Goal: Information Seeking & Learning: Check status

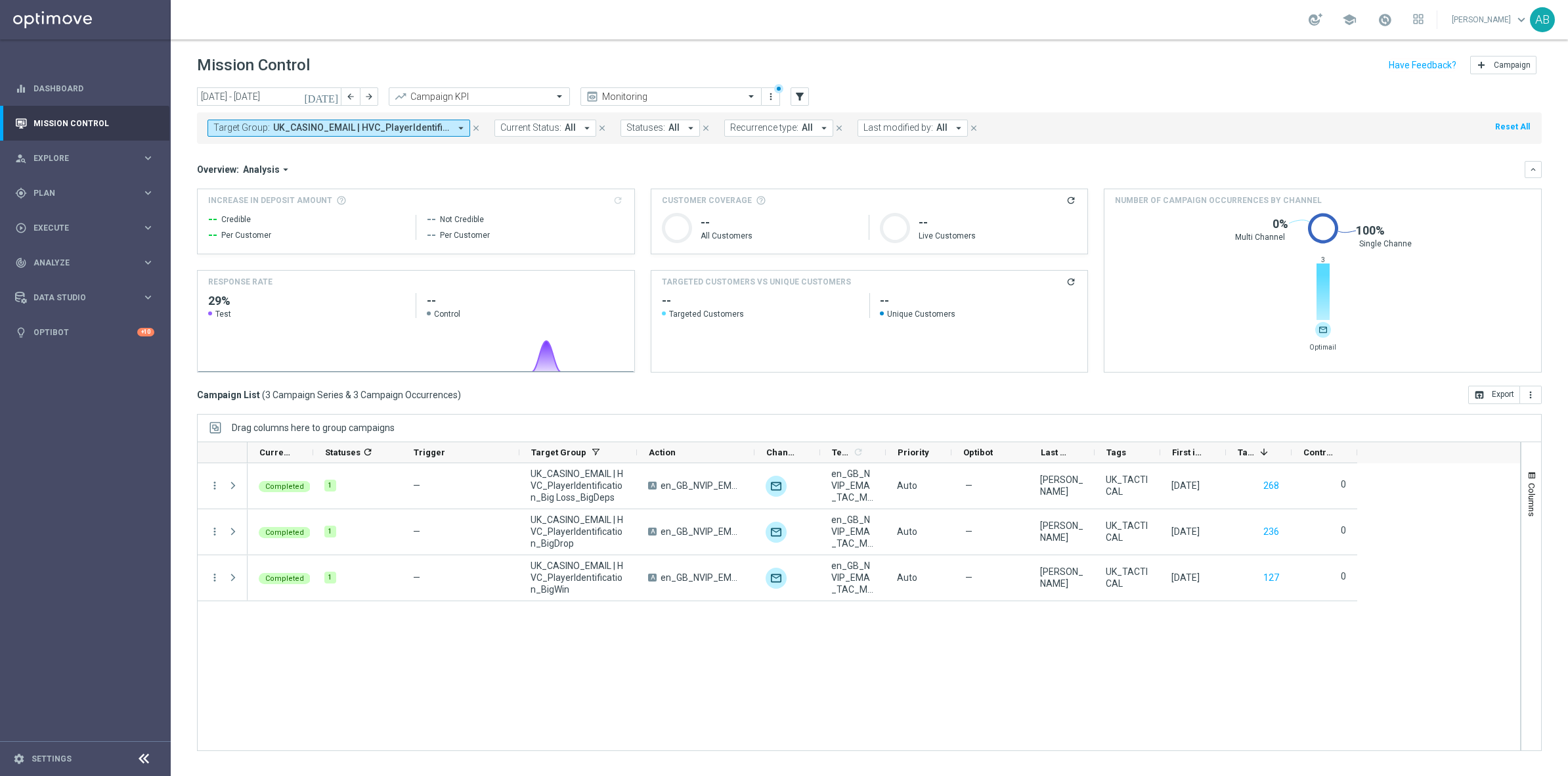
click at [480, 124] on icon "close" at bounding box center [476, 128] width 9 height 9
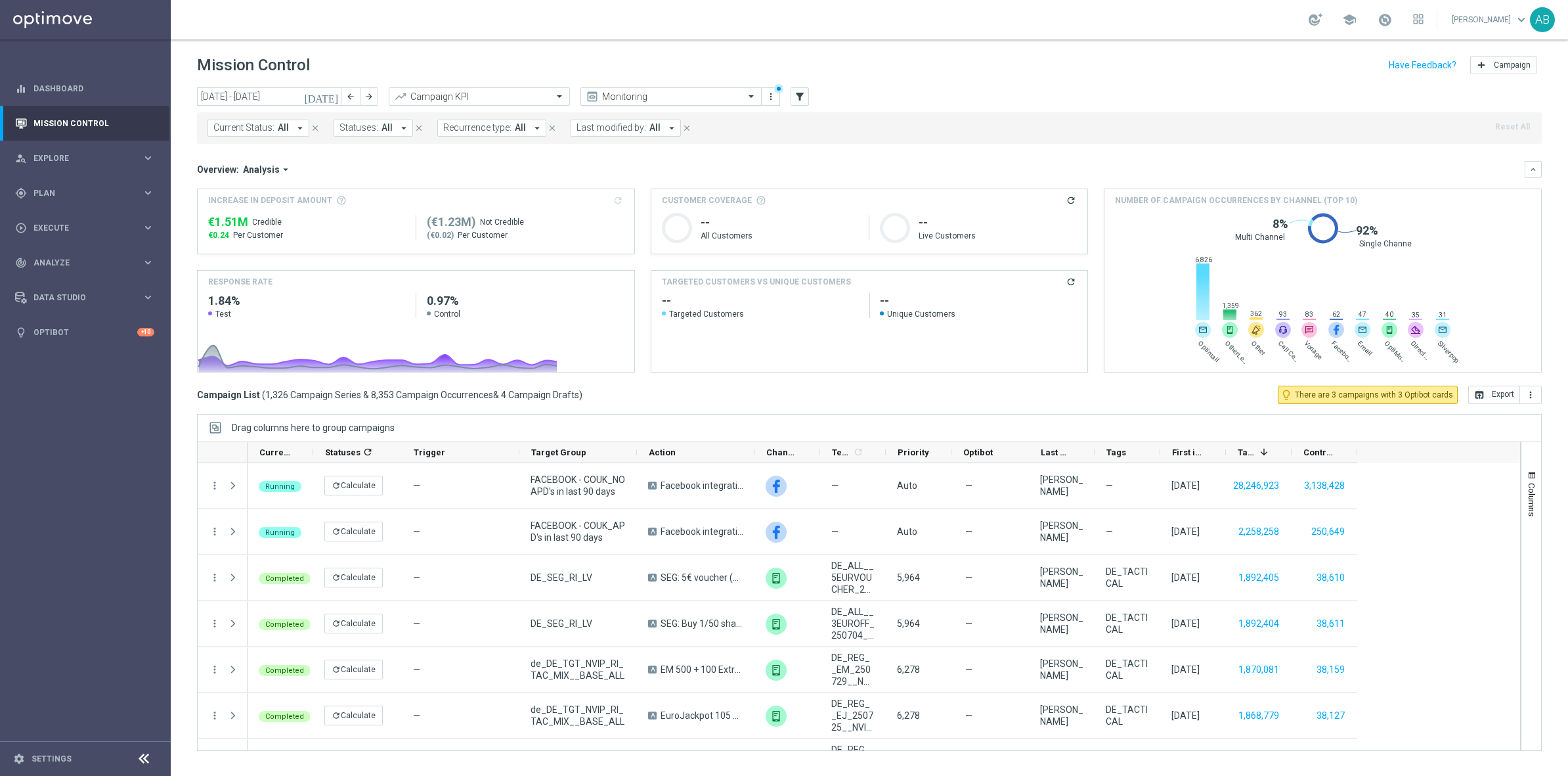
click at [747, 96] on span at bounding box center [753, 96] width 17 height 11
click at [836, 67] on div "Mission Control add Campaign" at bounding box center [869, 65] width 1345 height 26
click at [797, 103] on button "filter_alt" at bounding box center [800, 96] width 18 height 18
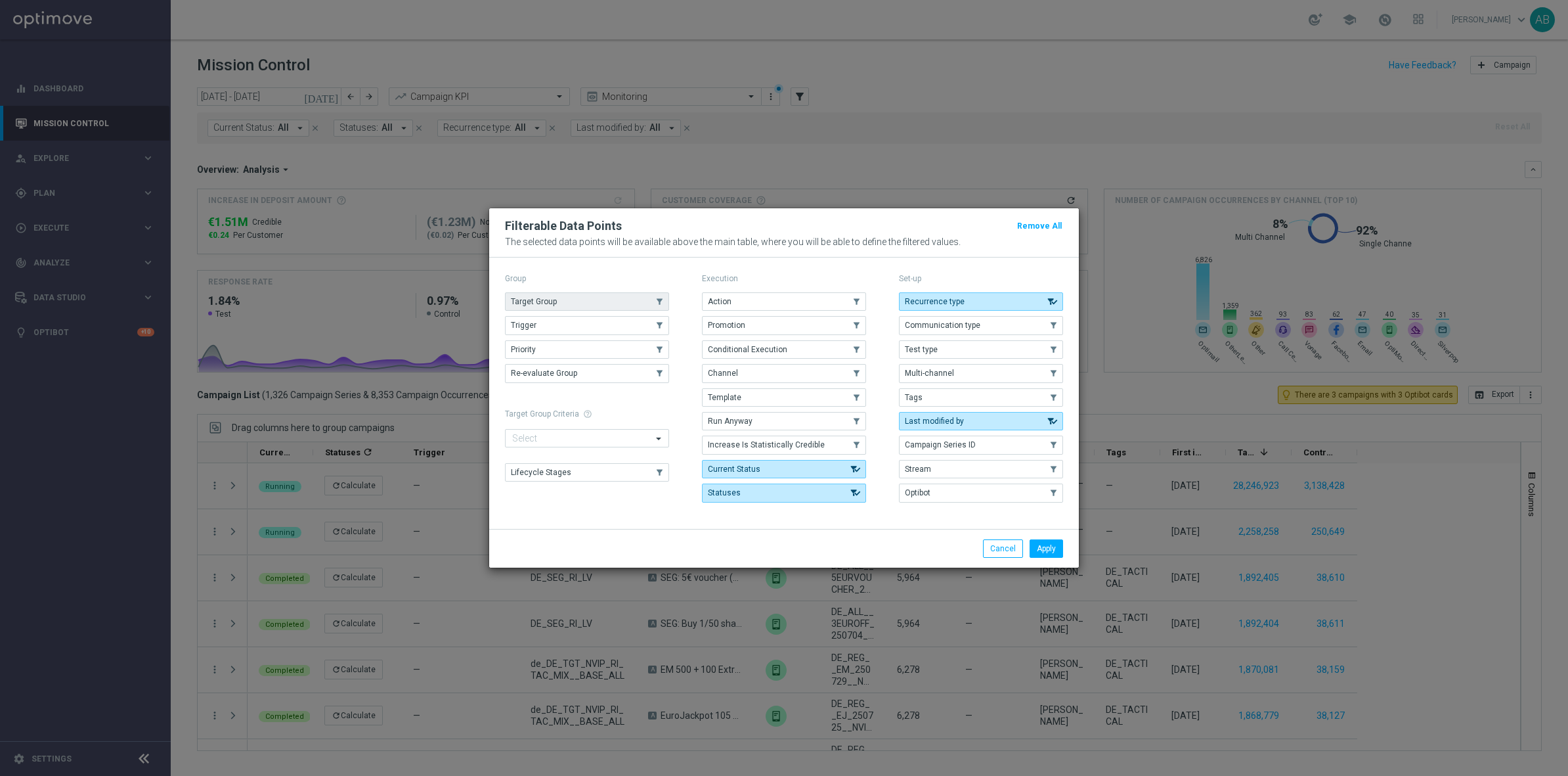
click at [559, 292] on button "Target Group" at bounding box center [587, 301] width 164 height 18
click at [1055, 551] on button "Apply" at bounding box center [1046, 549] width 33 height 18
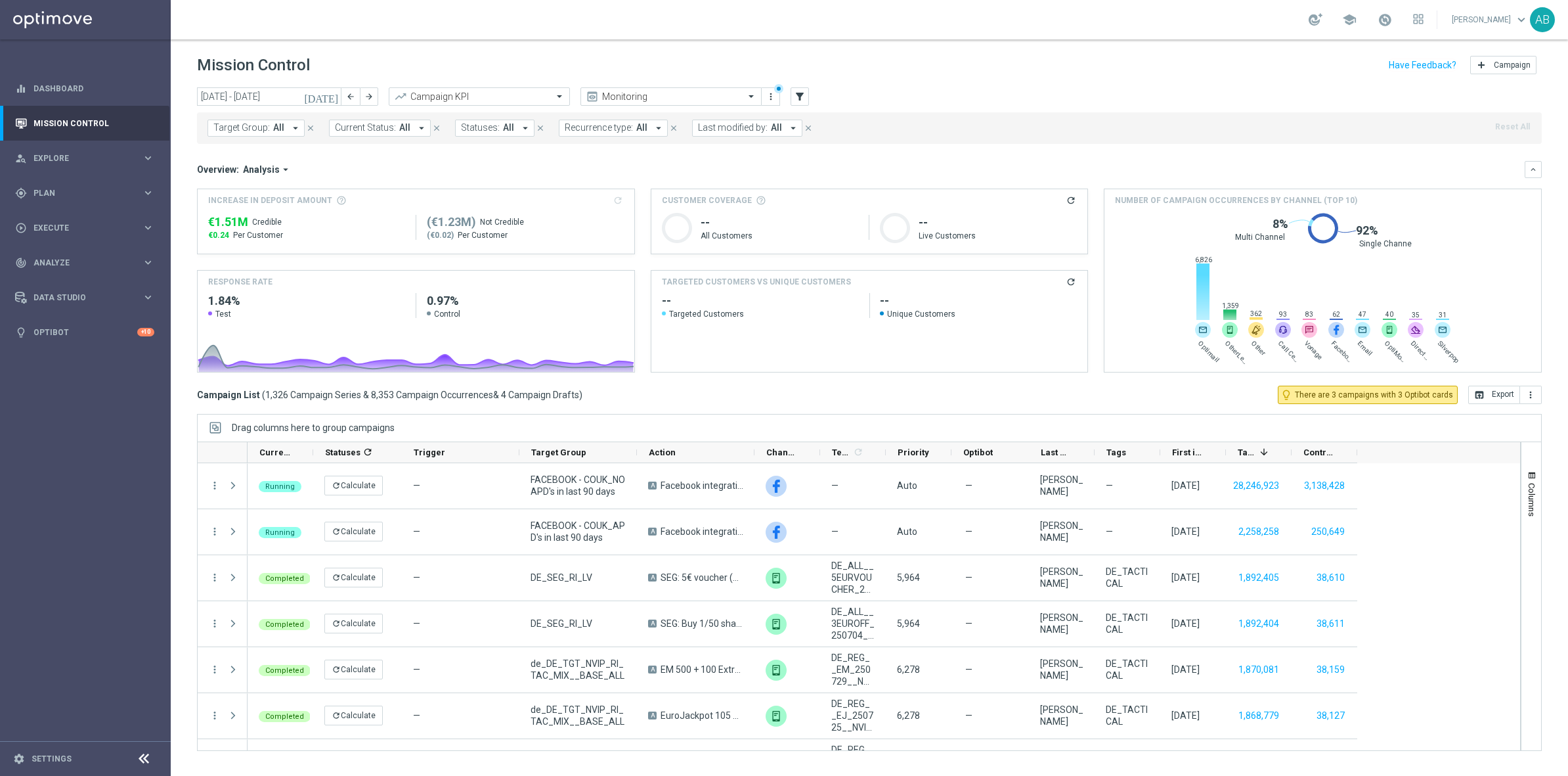
click at [297, 130] on icon "arrow_drop_down" at bounding box center [295, 128] width 12 height 12
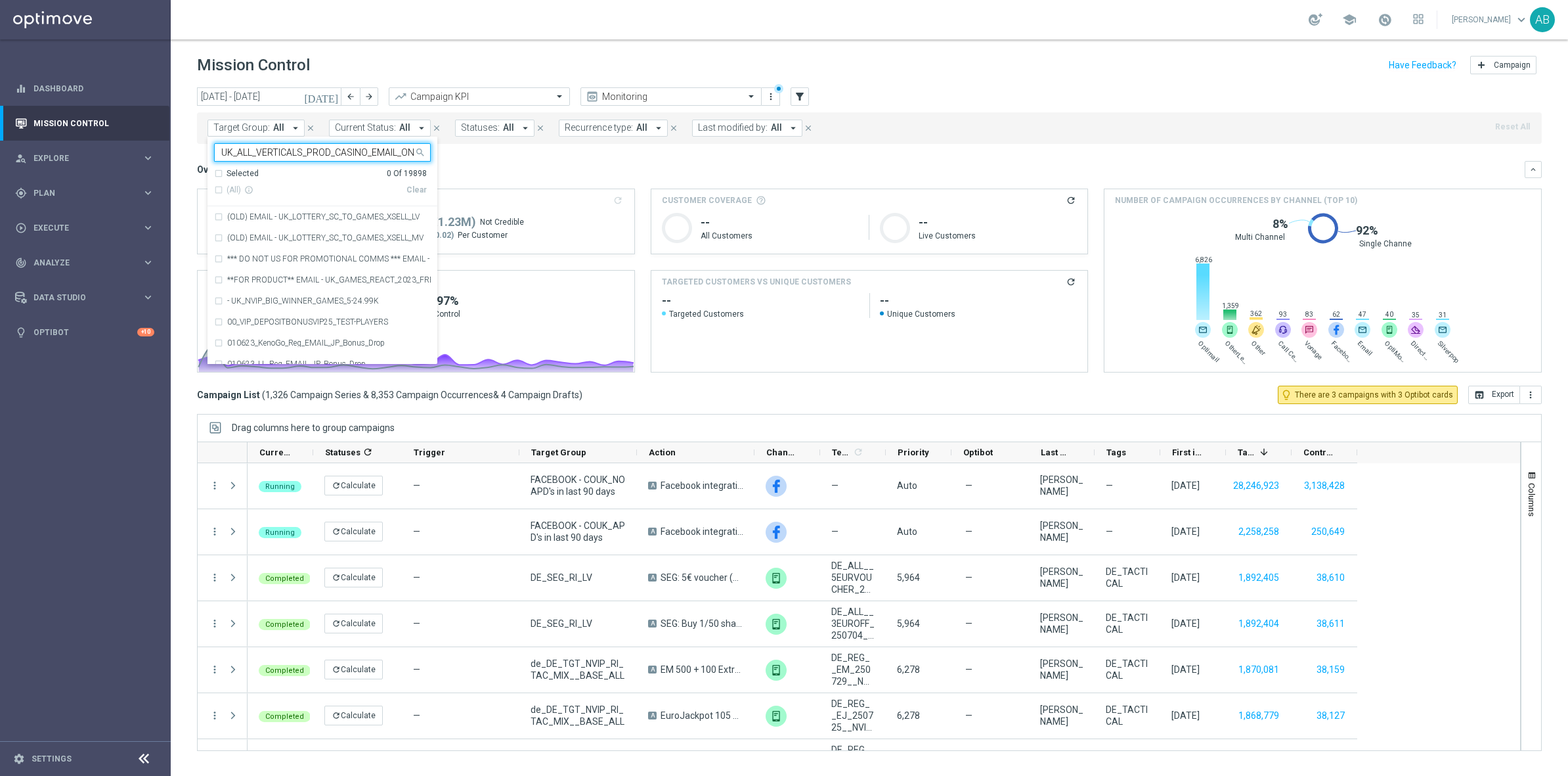
scroll to position [0, 151]
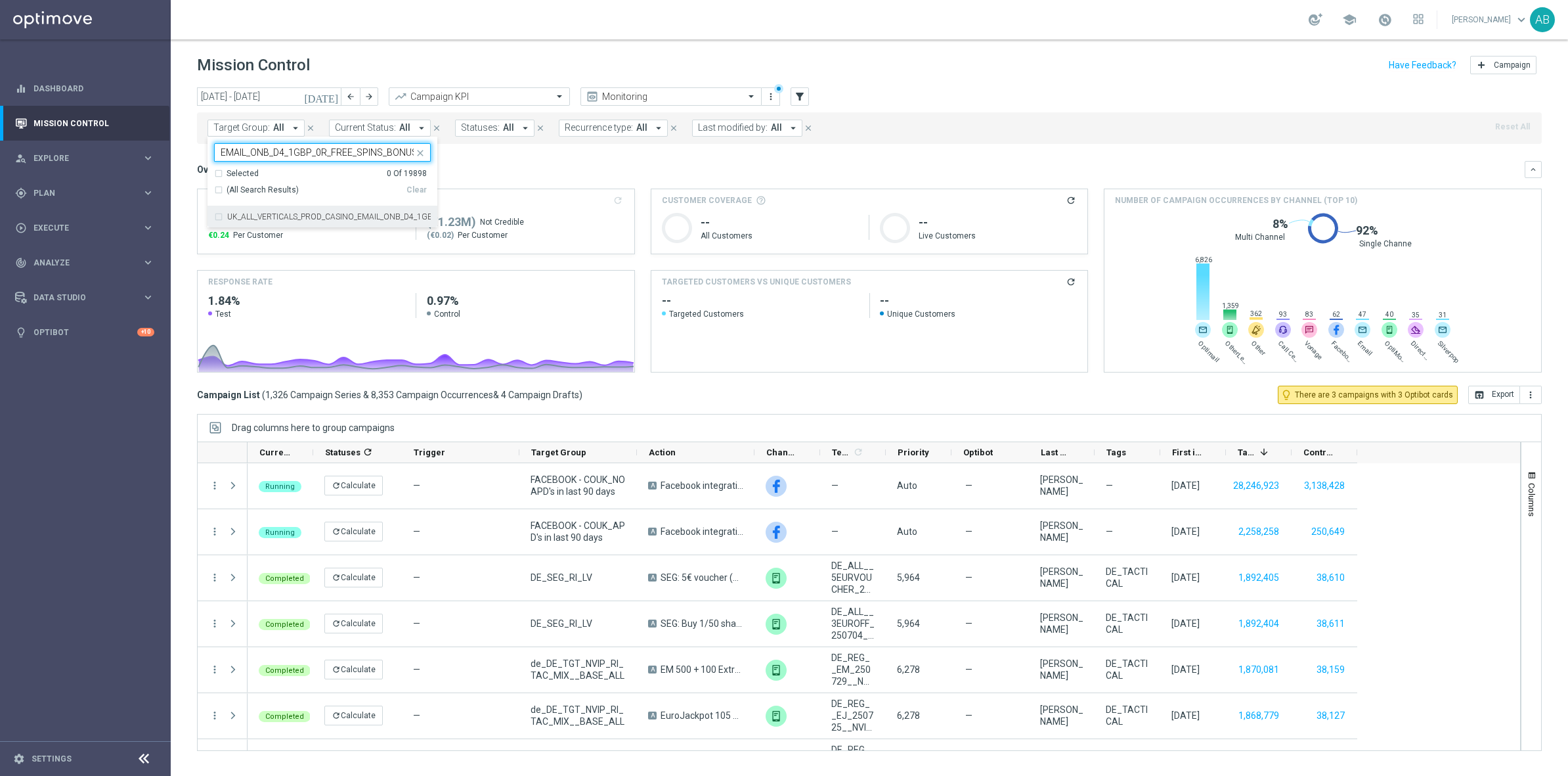
click at [294, 212] on div "UK_ALL_VERTICALS_PROD_CASINO_EMAIL_ONB_D4_1GBP_0R_FREE_SPINS_BONUS" at bounding box center [322, 217] width 217 height 21
type input "UK_ALL_VERTICALS_PROD_CASINO_EMAIL_ONB_D4_1GBP_0R_FREE_SPINS_BONUS"
click at [501, 69] on div "Mission Control add Campaign" at bounding box center [869, 65] width 1345 height 26
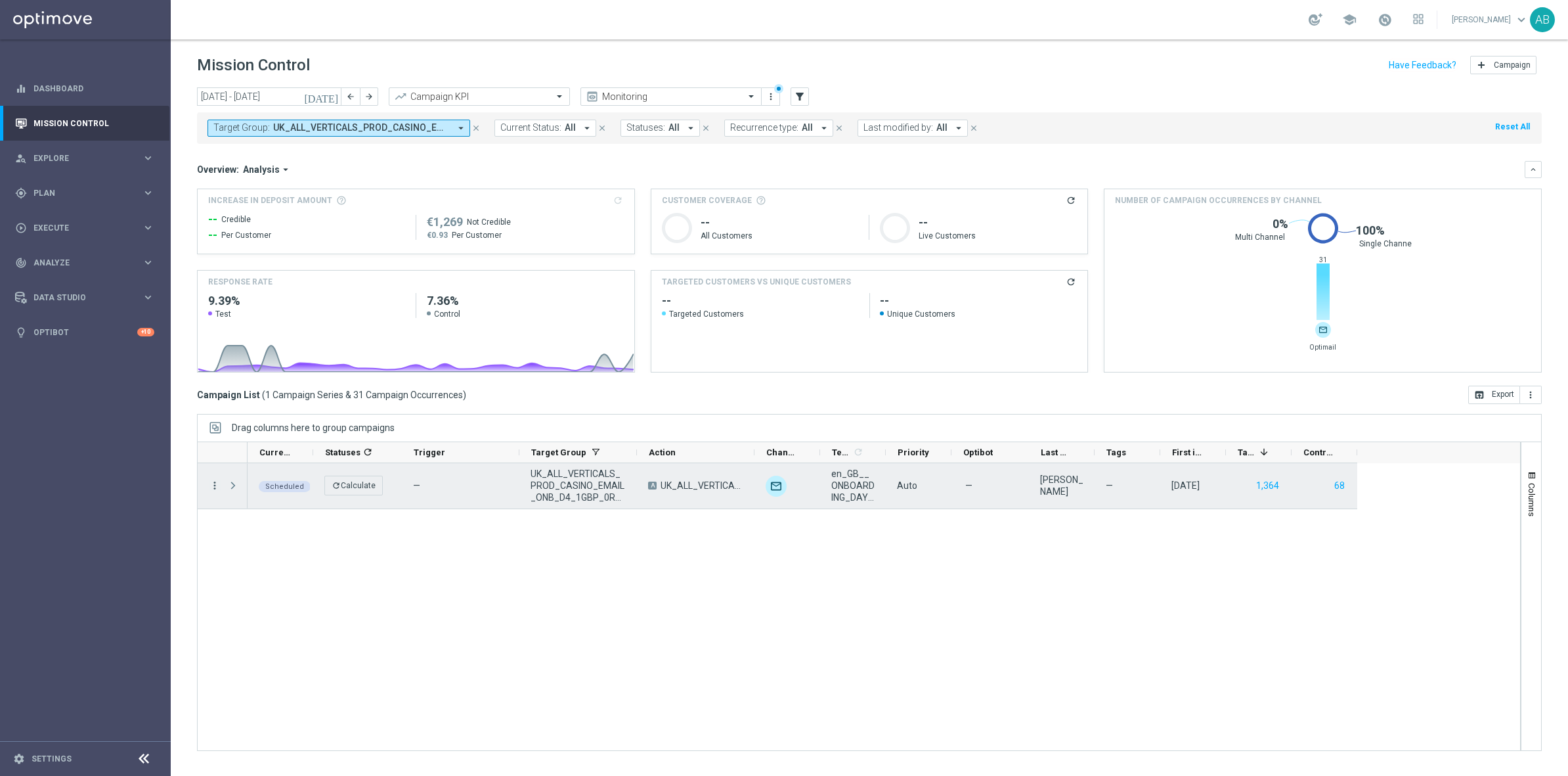
click at [217, 486] on icon "more_vert" at bounding box center [214, 485] width 12 height 12
click at [285, 504] on div "show_chart Campaign Metrics" at bounding box center [295, 513] width 148 height 18
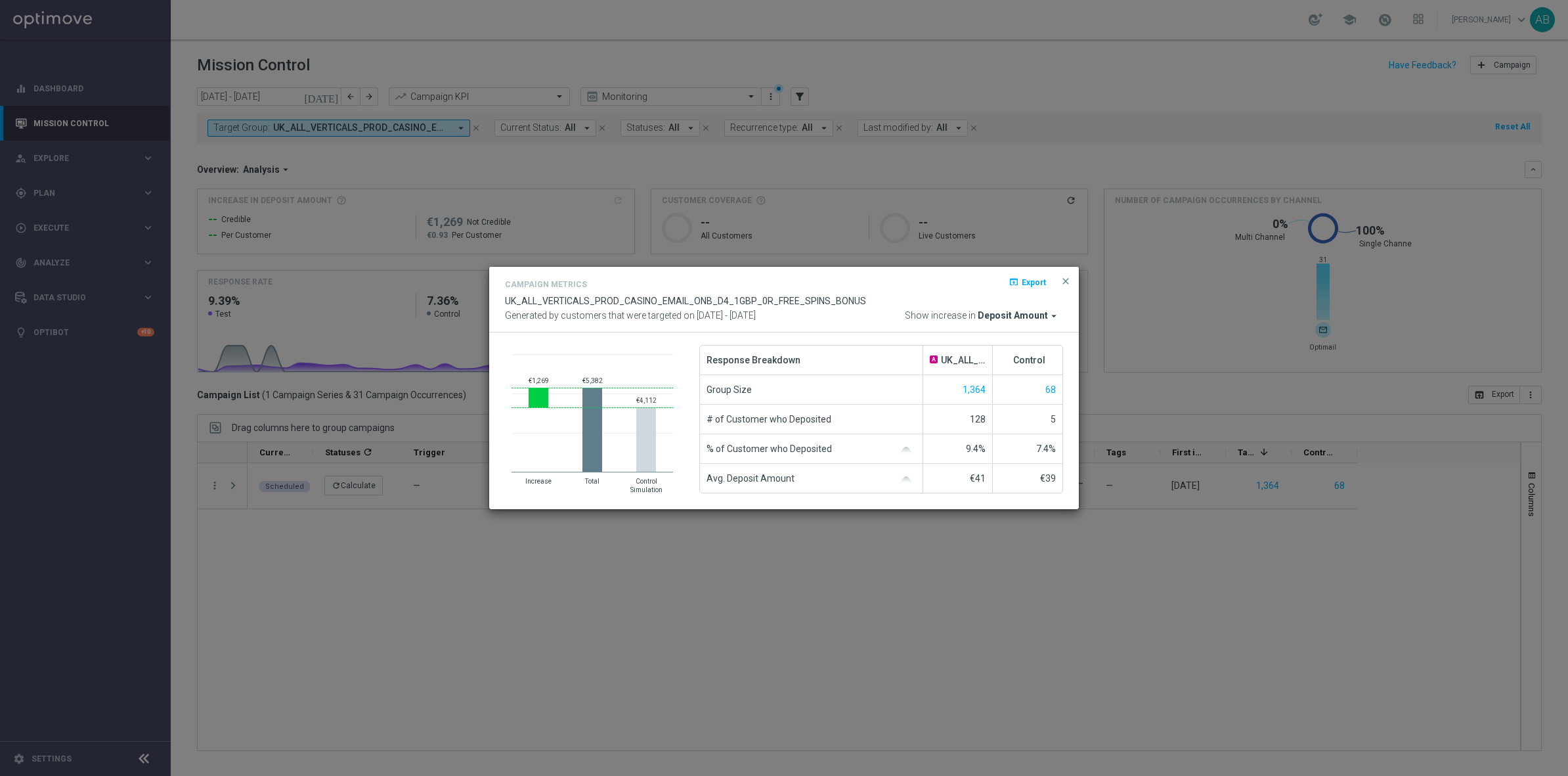
click at [1010, 318] on span "Deposit Amount" at bounding box center [1013, 315] width 70 height 12
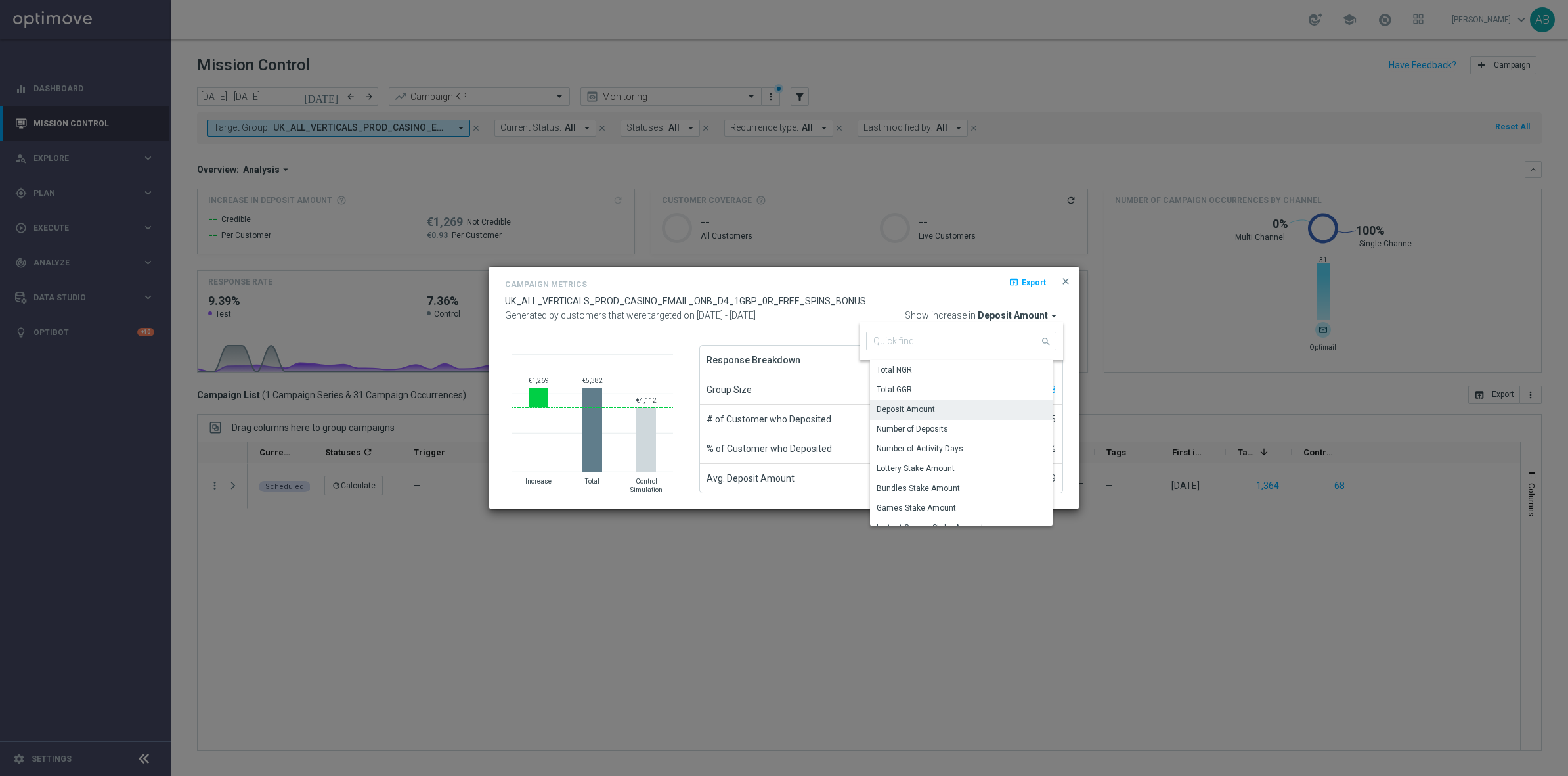
click at [1010, 318] on span "Deposit Amount" at bounding box center [1013, 315] width 70 height 12
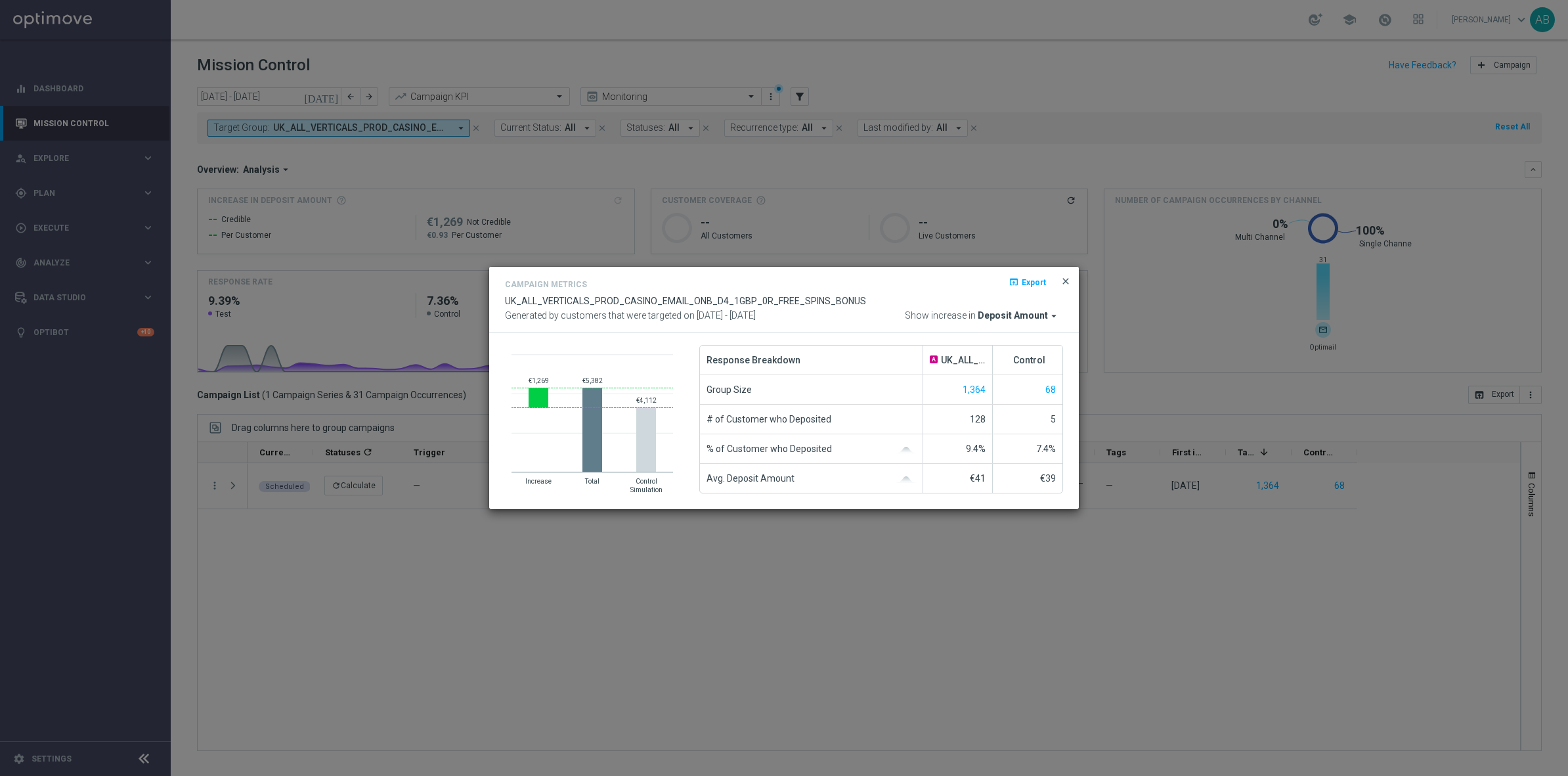
click at [1064, 279] on span "close" at bounding box center [1065, 281] width 10 height 10
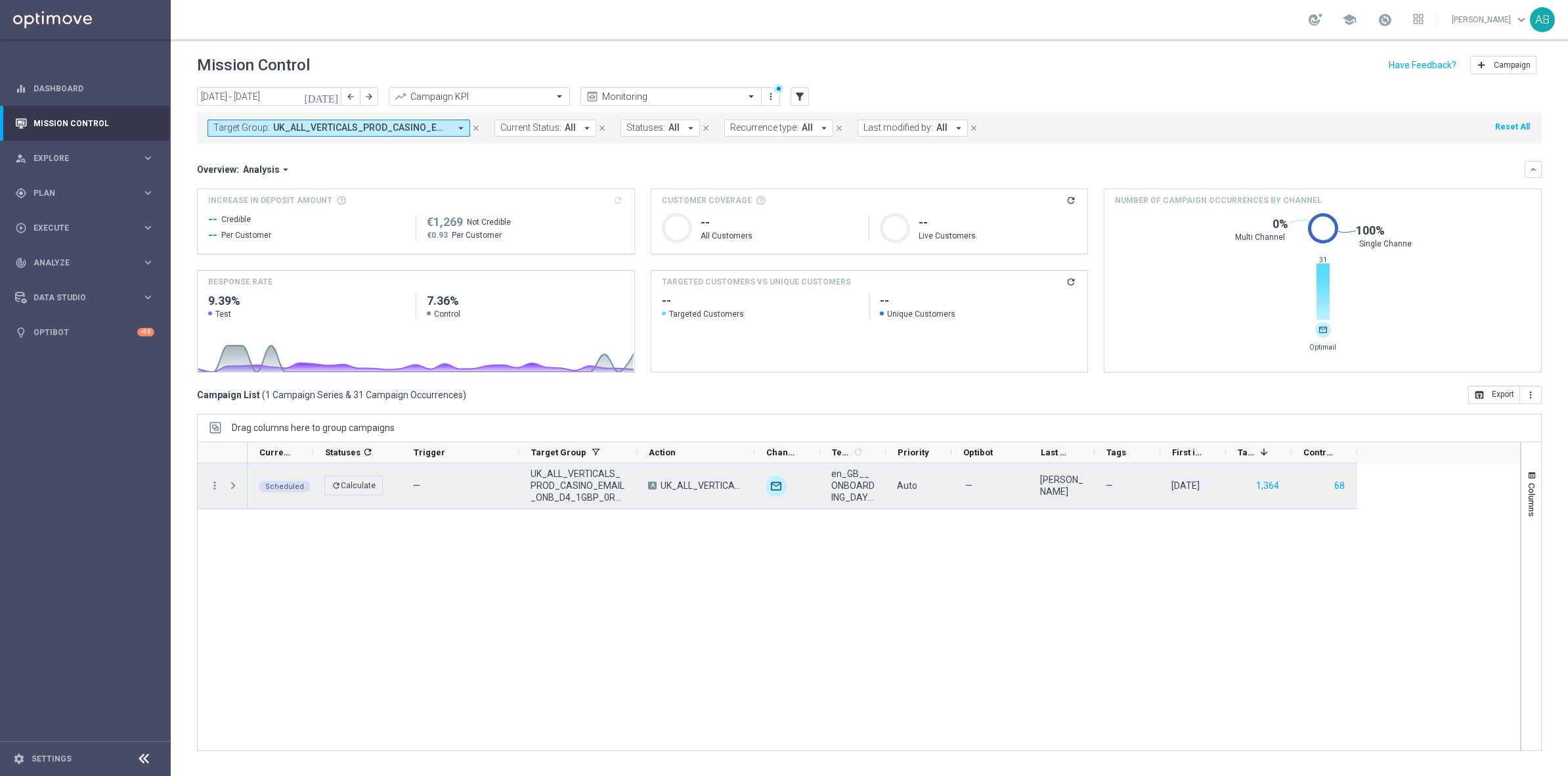
click at [219, 472] on div "more_vert" at bounding box center [209, 486] width 24 height 45
click at [212, 488] on icon "more_vert" at bounding box center [214, 485] width 12 height 12
click at [312, 567] on span "Go to Campaign Analysis" at bounding box center [288, 568] width 94 height 9
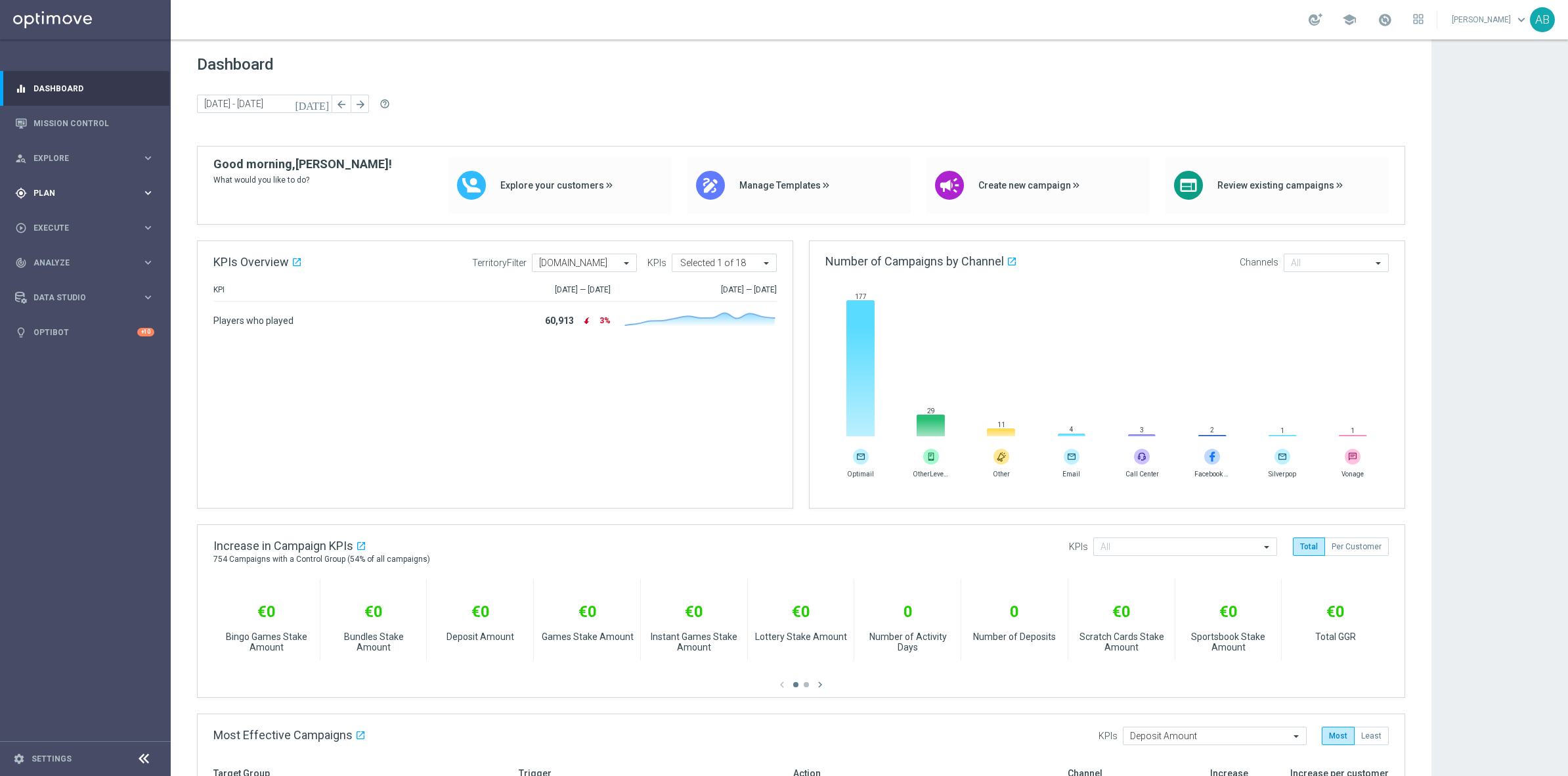
click at [73, 191] on span "Plan" at bounding box center [87, 193] width 108 height 8
click at [61, 257] on span "Templates" at bounding box center [82, 259] width 94 height 8
click at [89, 124] on link "Mission Control" at bounding box center [93, 124] width 121 height 35
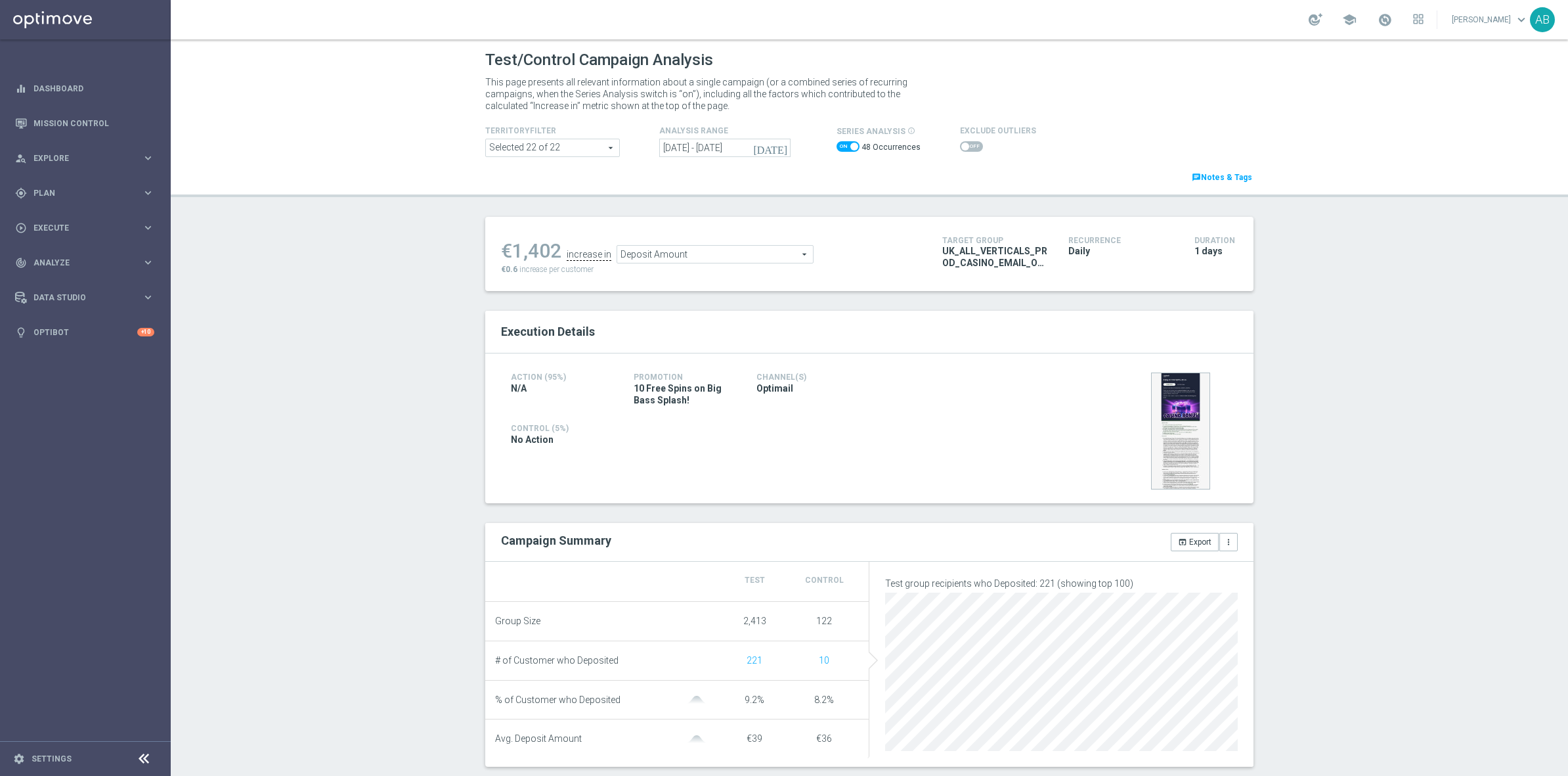
click at [368, 415] on div "Test/Control Campaign Analysis This page presents all relevant information abou…" at bounding box center [869, 407] width 1397 height 736
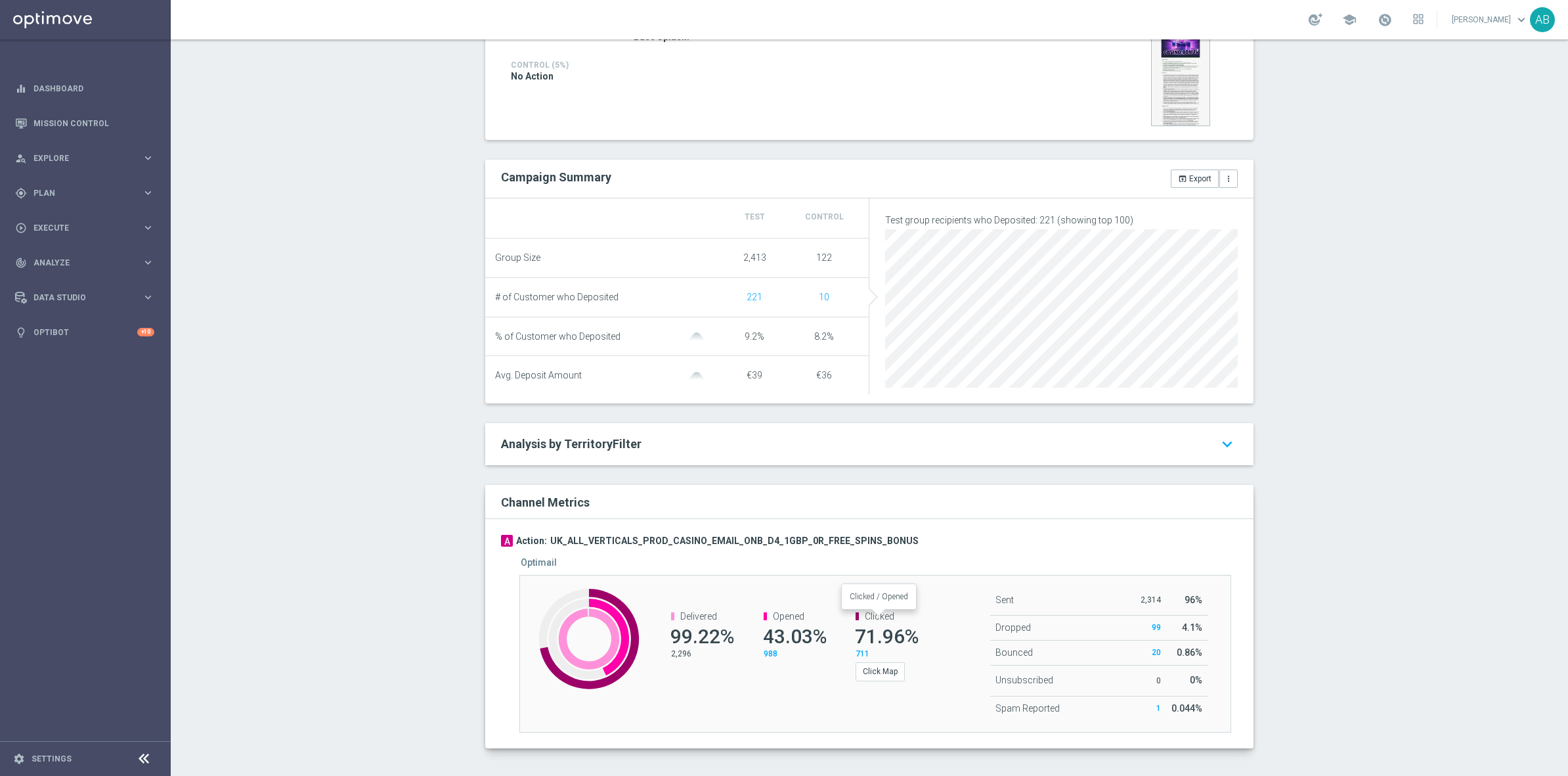
scroll to position [377, 0]
click at [1361, 237] on div "Test/Control Campaign Analysis This page presents all relevant information abou…" at bounding box center [869, 407] width 1397 height 736
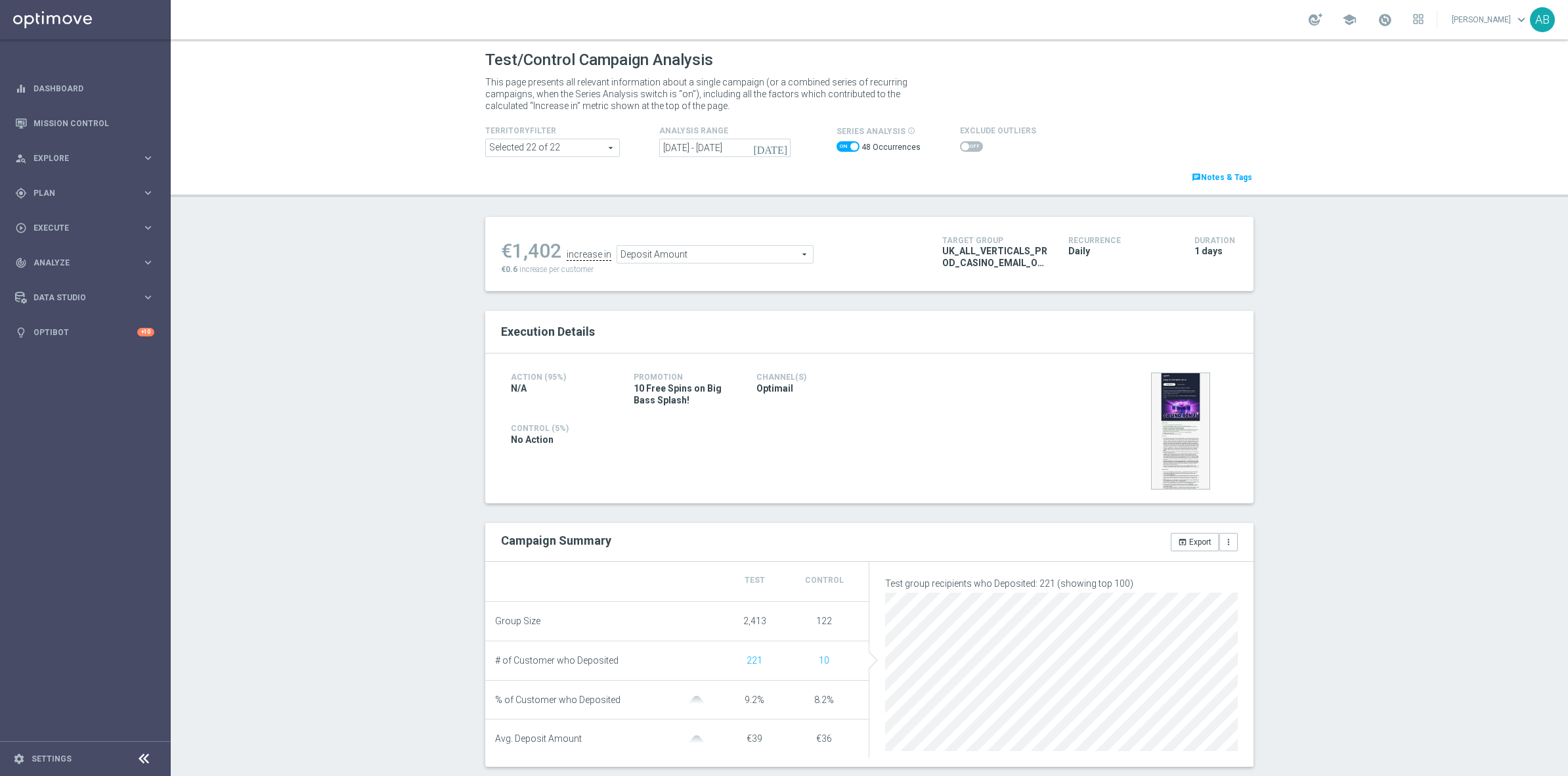
click at [780, 151] on icon "[DATE]" at bounding box center [771, 147] width 36 height 12
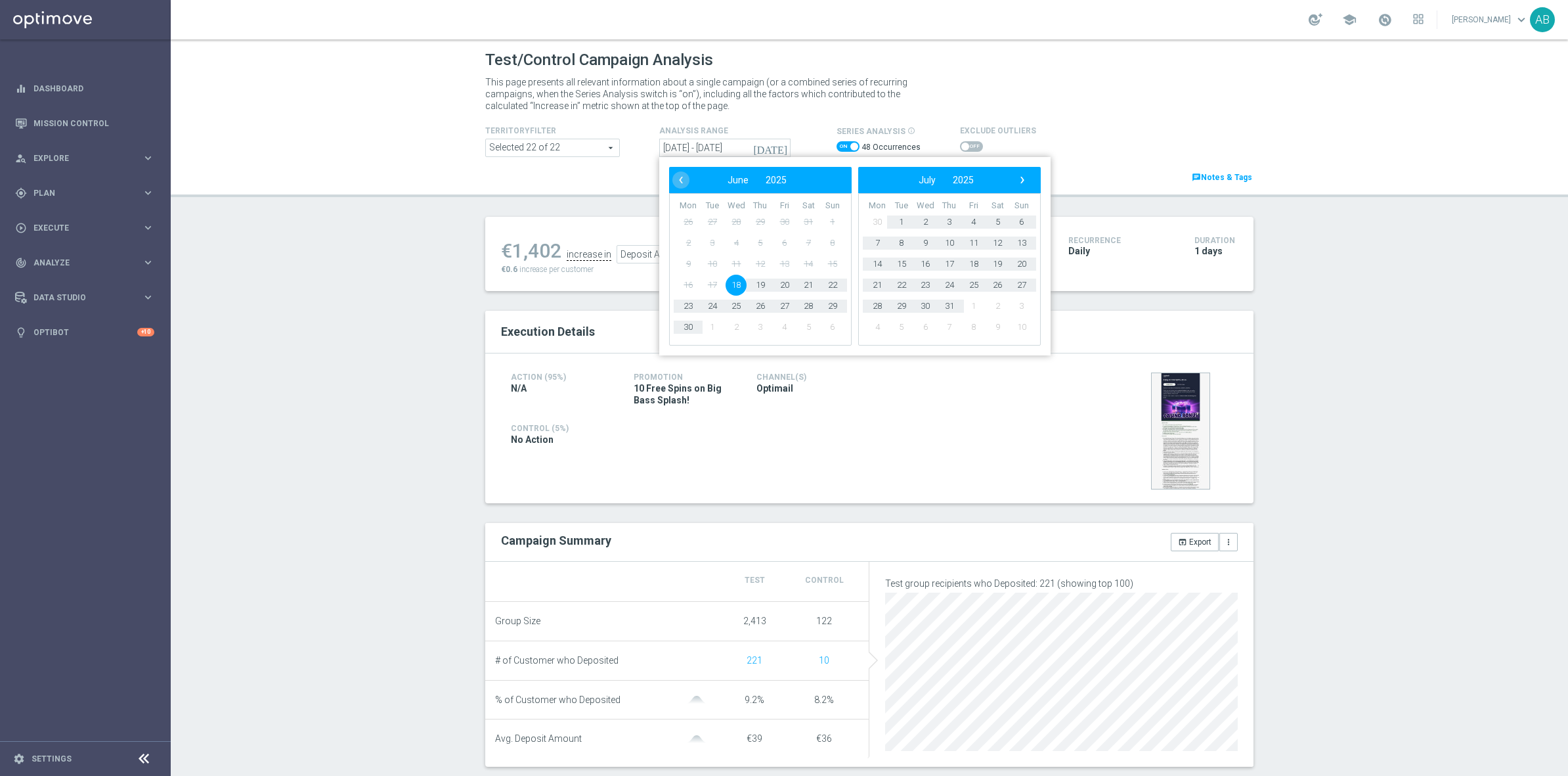
click at [346, 431] on div "Test/Control Campaign Analysis This page presents all relevant information abou…" at bounding box center [869, 407] width 1397 height 736
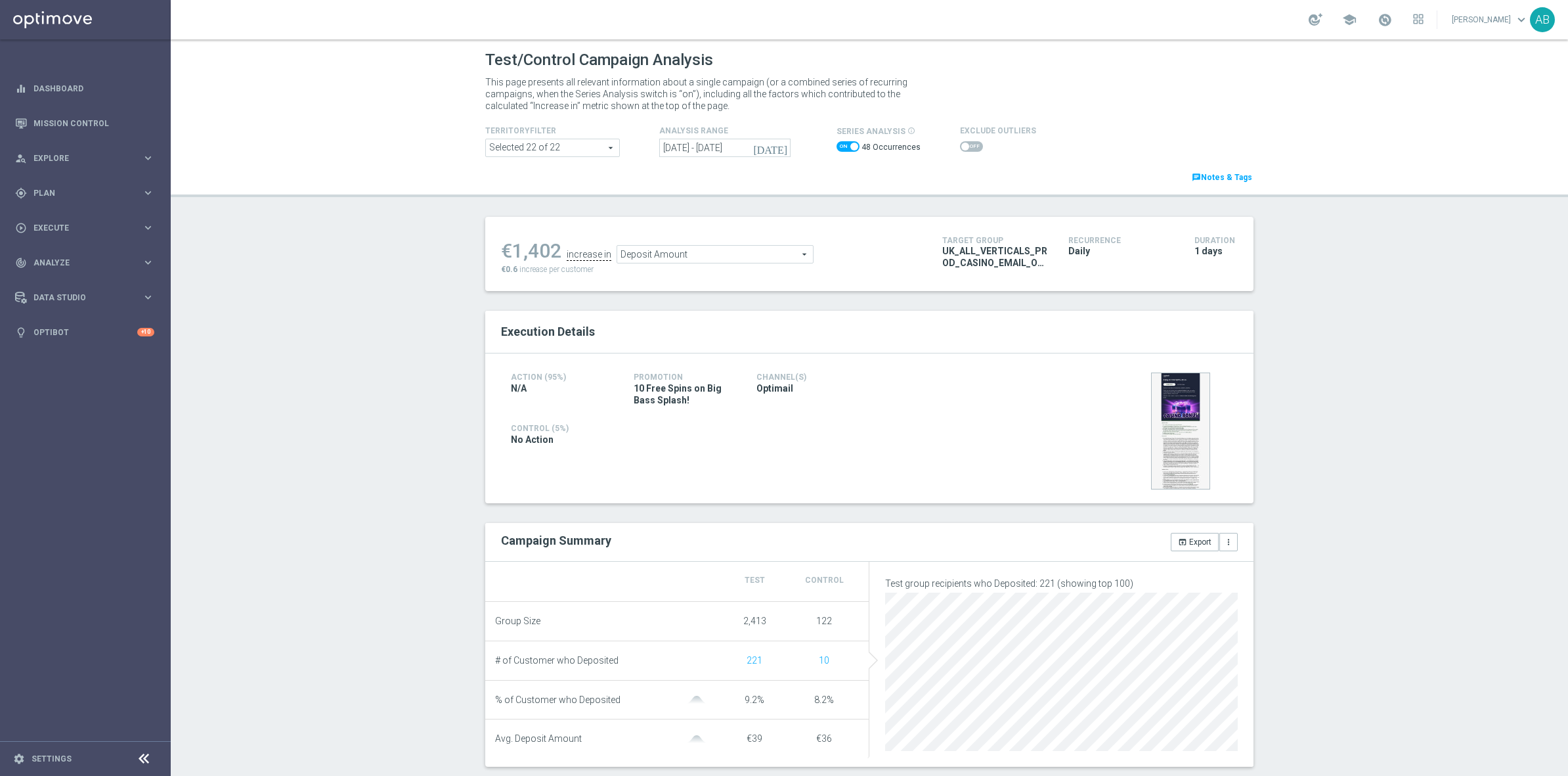
drag, startPoint x: 1188, startPoint y: 256, endPoint x: 1259, endPoint y: 249, distance: 71.3
click at [1259, 249] on div "Test/Control Campaign Analysis This page presents all relevant information abou…" at bounding box center [869, 407] width 1397 height 736
drag, startPoint x: 1186, startPoint y: 236, endPoint x: 1237, endPoint y: 246, distance: 52.0
click at [1238, 247] on div "Duration 1 days" at bounding box center [1216, 246] width 63 height 27
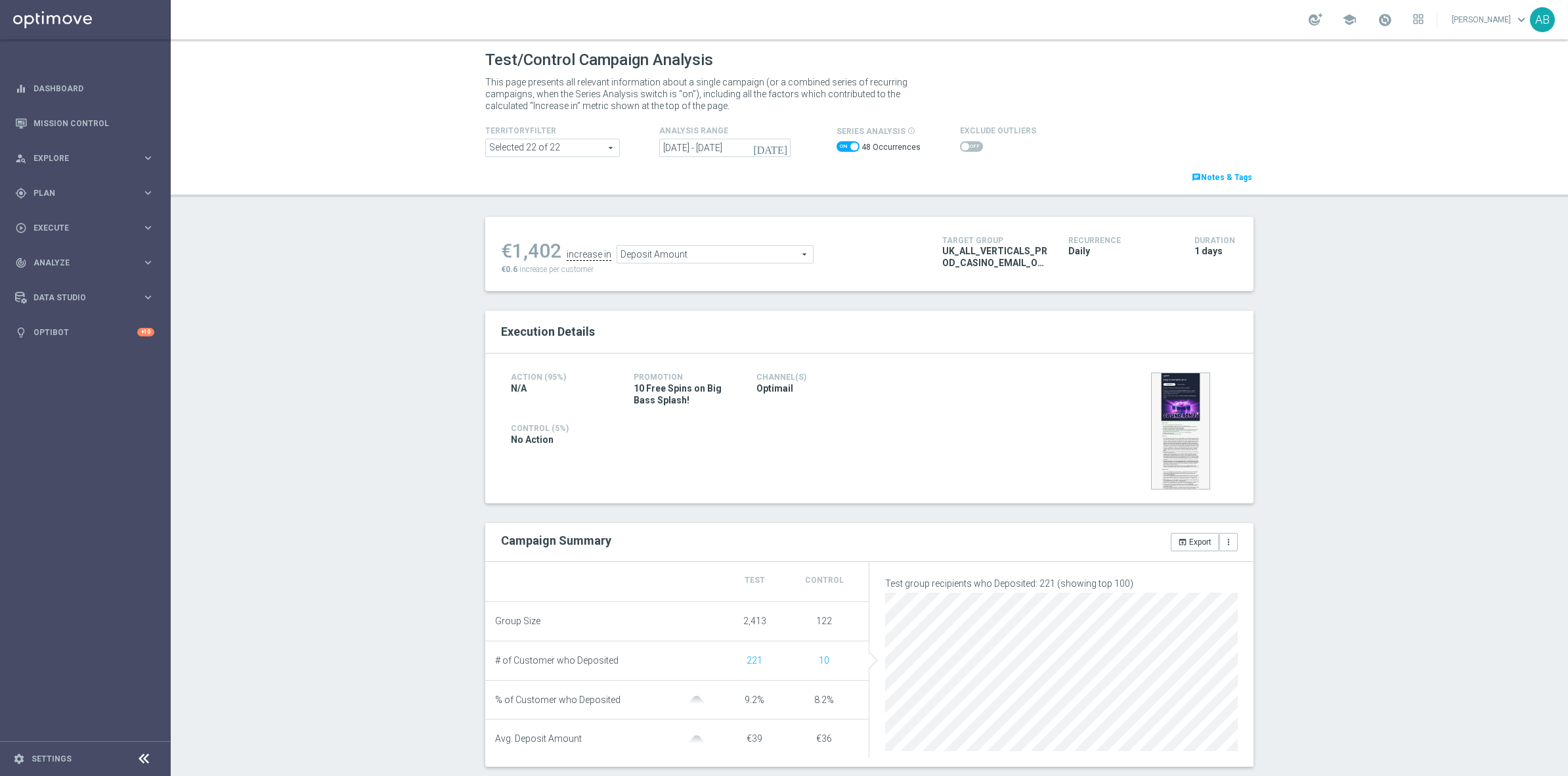
click at [1384, 294] on div "Test/Control Campaign Analysis This page presents all relevant information abou…" at bounding box center [869, 407] width 1397 height 736
click at [961, 143] on span at bounding box center [965, 146] width 8 height 8
click at [960, 143] on input "checkbox" at bounding box center [971, 146] width 23 height 10
click at [974, 149] on span at bounding box center [977, 146] width 8 height 8
click at [969, 149] on input "checkbox" at bounding box center [971, 146] width 23 height 10
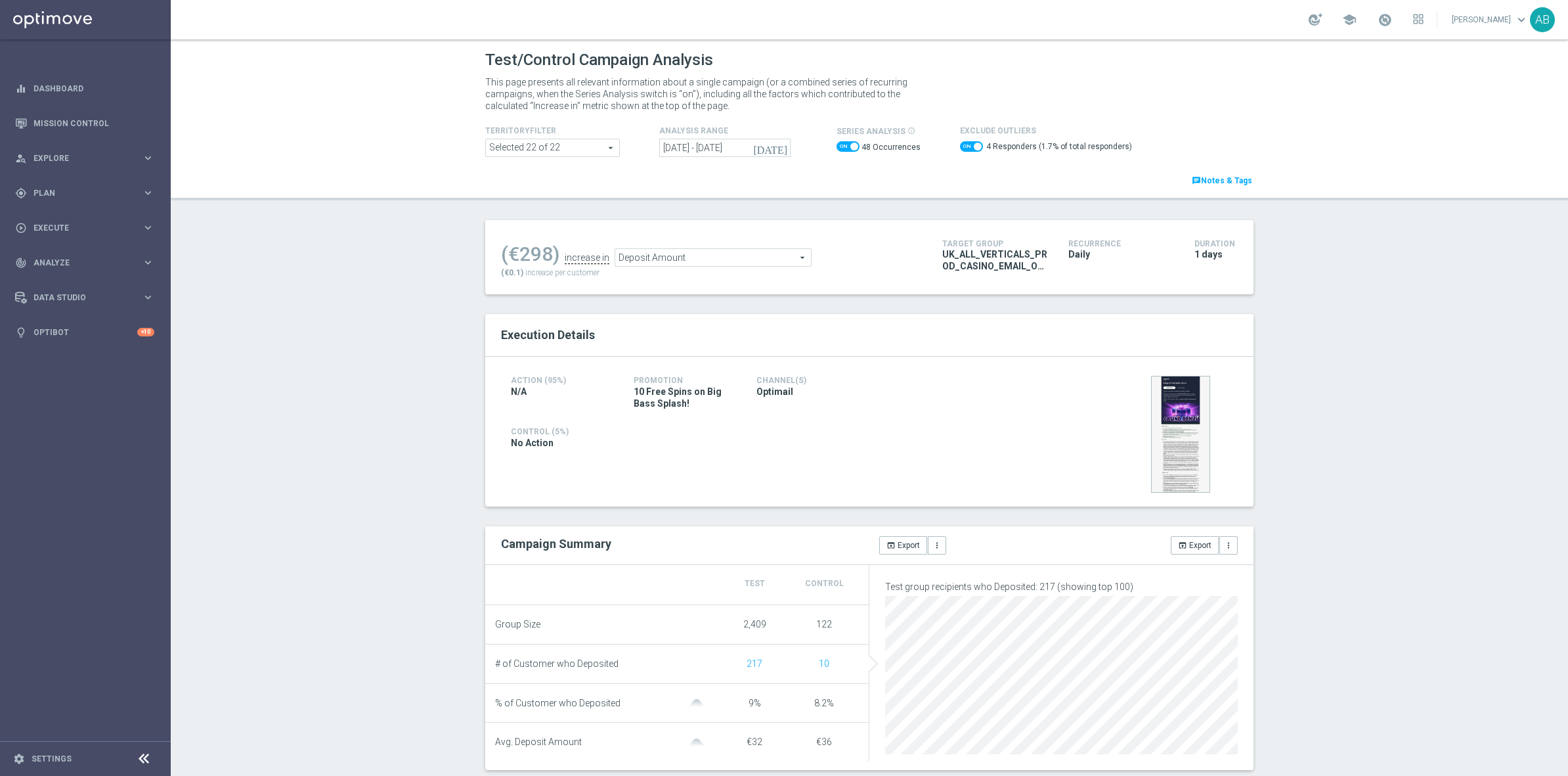
checkbox input "false"
drag, startPoint x: 1178, startPoint y: 241, endPoint x: 1261, endPoint y: 277, distance: 90.5
click at [1261, 277] on div "Test/Control Campaign Analysis This page presents all relevant information abou…" at bounding box center [869, 407] width 1397 height 736
click at [1380, 286] on div "Test/Control Campaign Analysis This page presents all relevant information abou…" at bounding box center [869, 407] width 1397 height 736
